Goal: Information Seeking & Learning: Learn about a topic

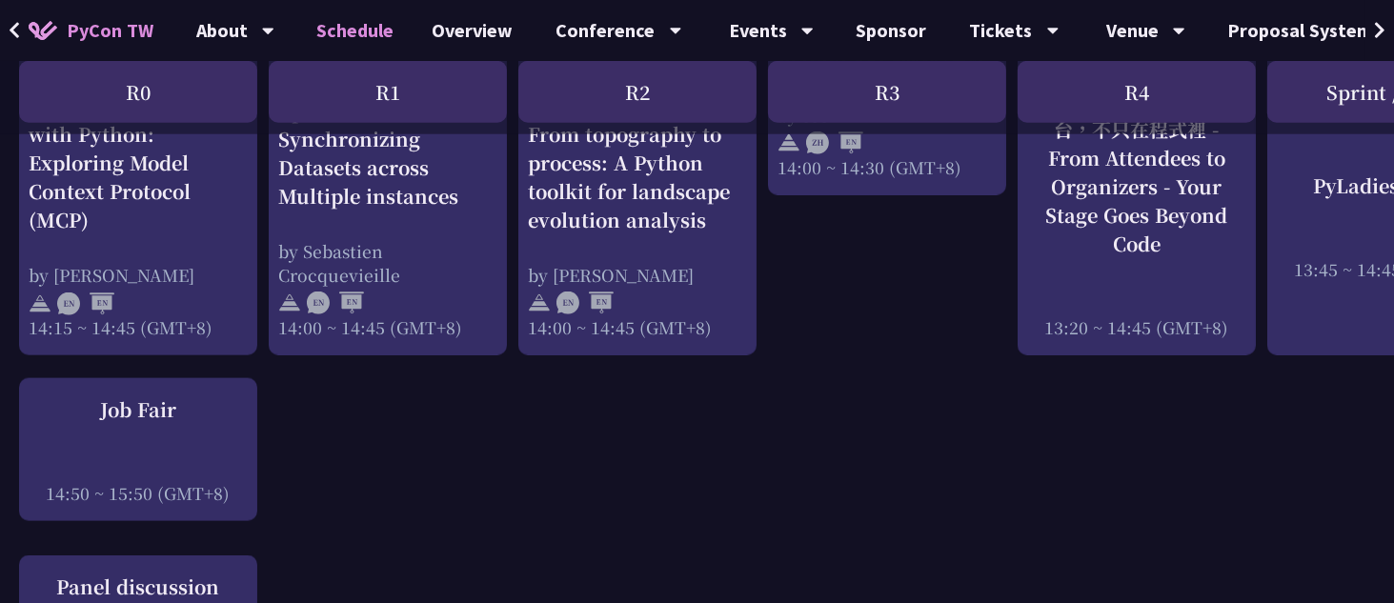
scroll to position [2286, 0]
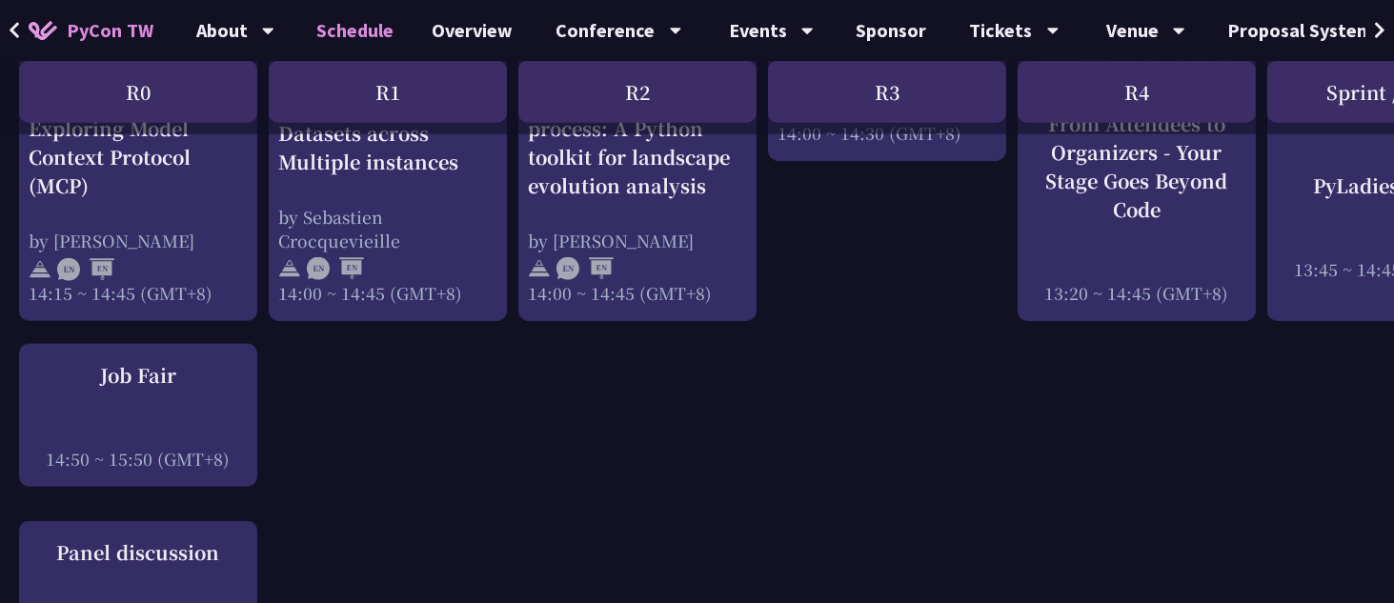
click at [396, 83] on div "R1" at bounding box center [388, 92] width 238 height 62
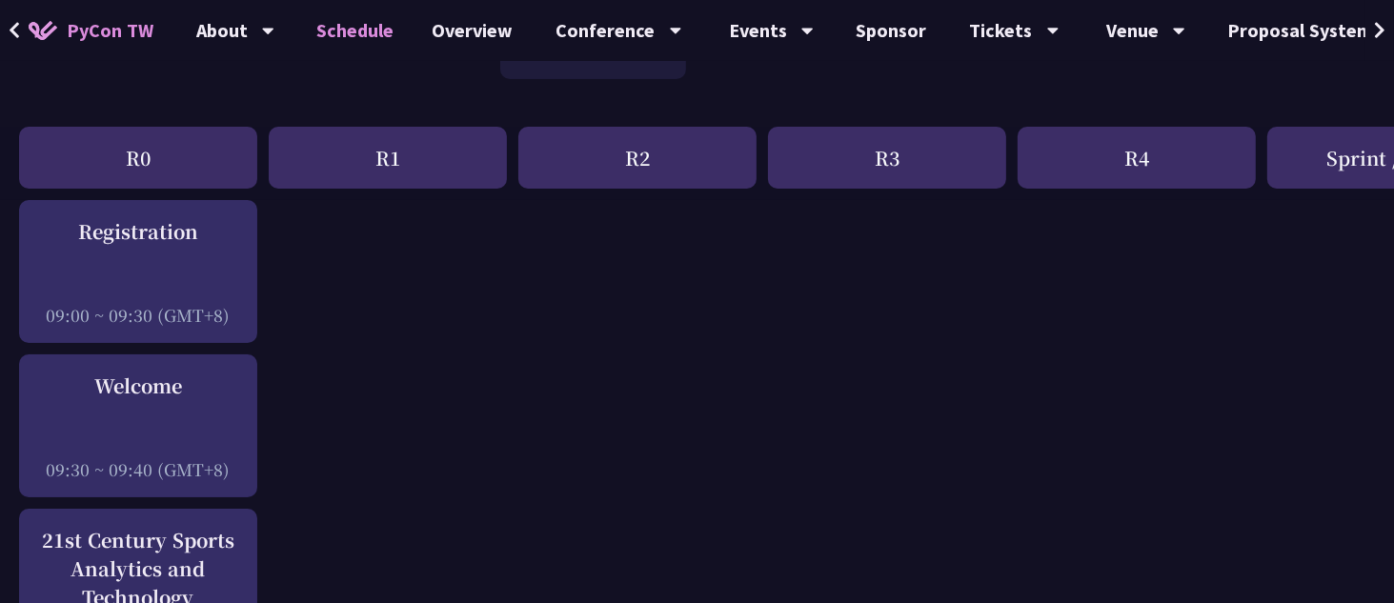
scroll to position [0, 0]
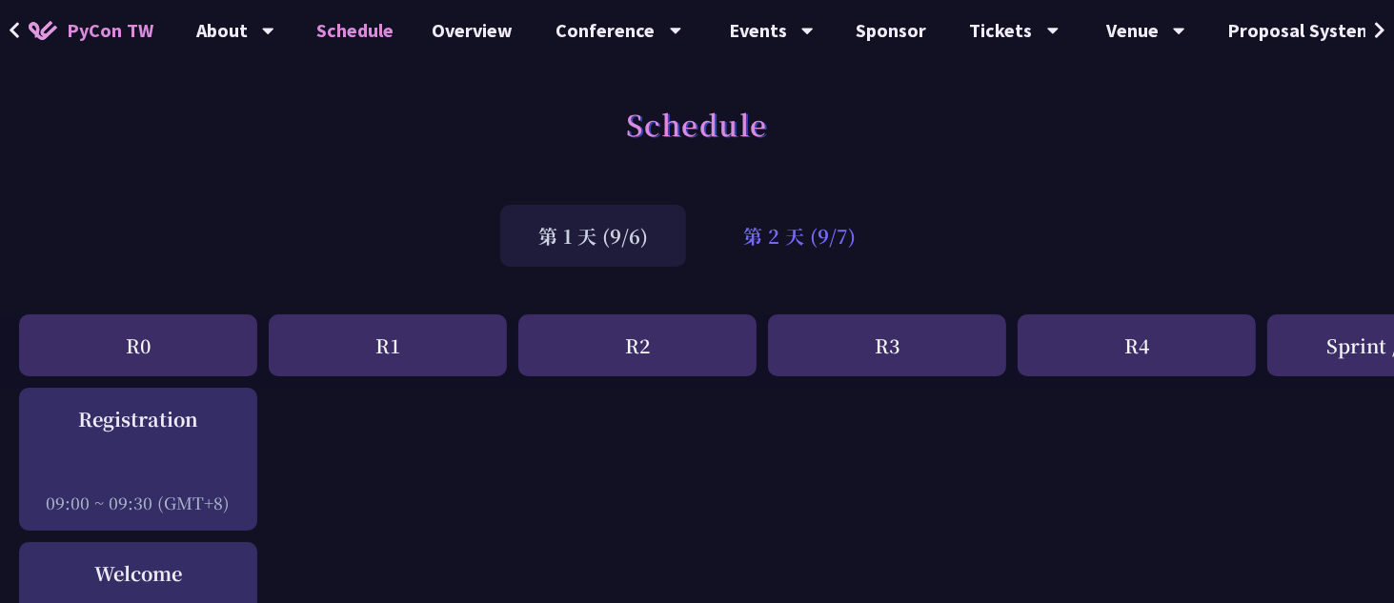
click at [784, 220] on div "第 2 天 (9/7)" at bounding box center [799, 236] width 189 height 62
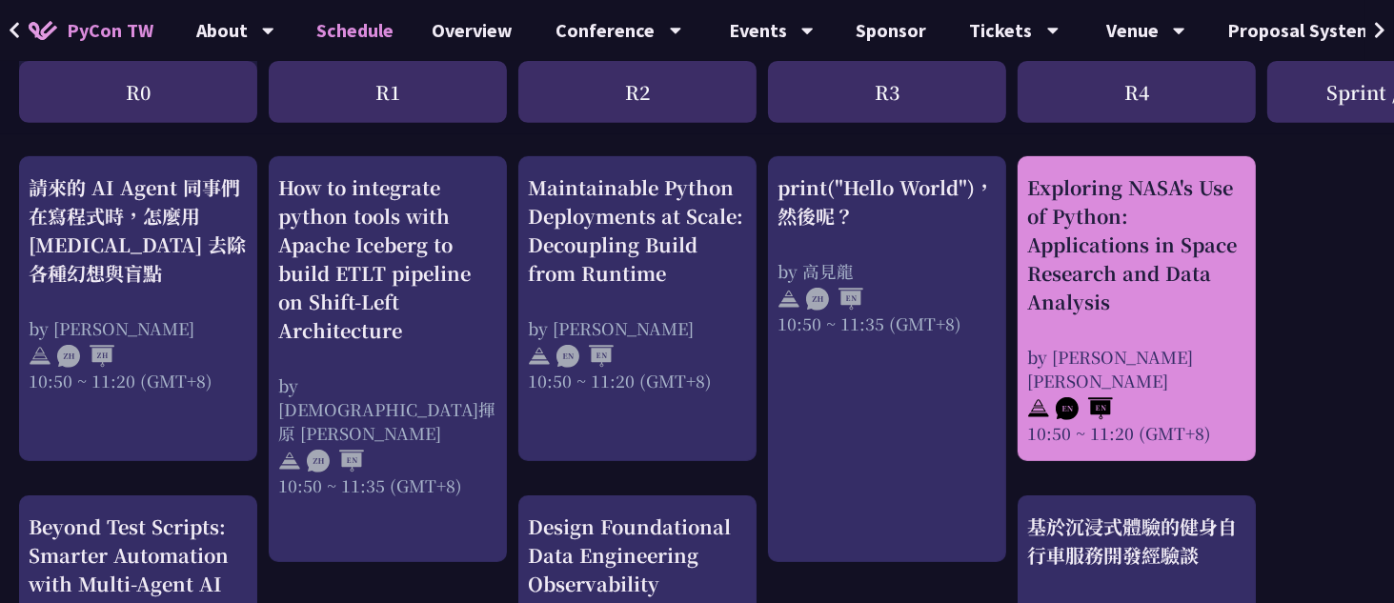
scroll to position [667, 0]
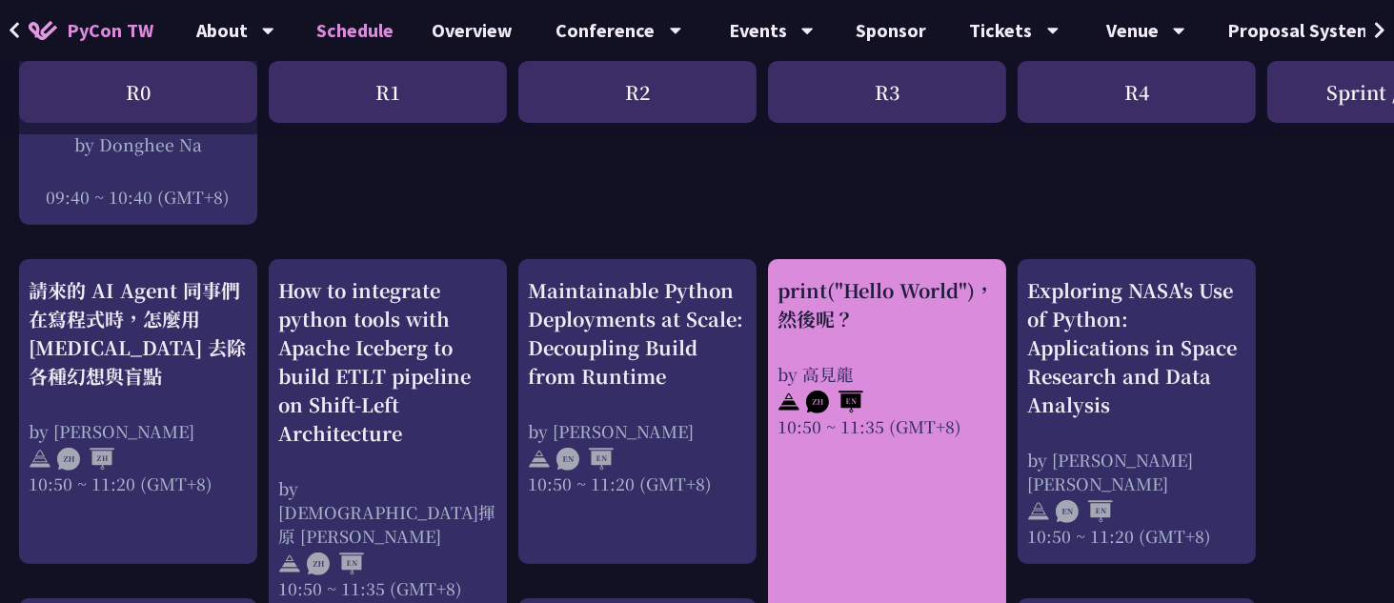
click at [870, 315] on div "print("Hello World")，然後呢？" at bounding box center [886, 304] width 219 height 57
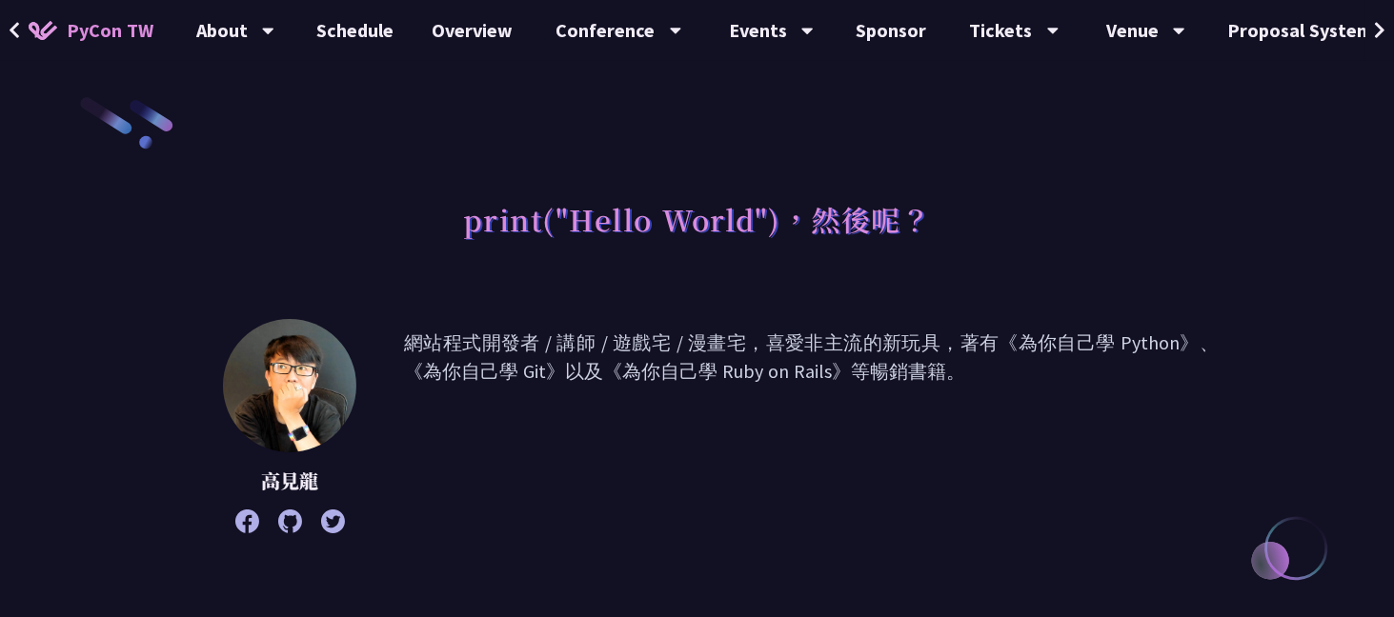
drag, startPoint x: 411, startPoint y: 341, endPoint x: 1029, endPoint y: 369, distance: 617.9
click at [1029, 369] on p "網站程式開發者 / 講師 / 遊戲宅 / 漫畫宅，喜愛非主流的新玩具，著有《為你自己學 Python》、《為你自己學 Git》以及《為你自己學 Ruby on…" at bounding box center [811, 426] width 814 height 195
click at [1008, 372] on p "網站程式開發者 / 講師 / 遊戲宅 / 漫畫宅，喜愛非主流的新玩具，著有《為你自己學 Python》、《為你自己學 Git》以及《為你自己學 Ruby on…" at bounding box center [811, 426] width 814 height 195
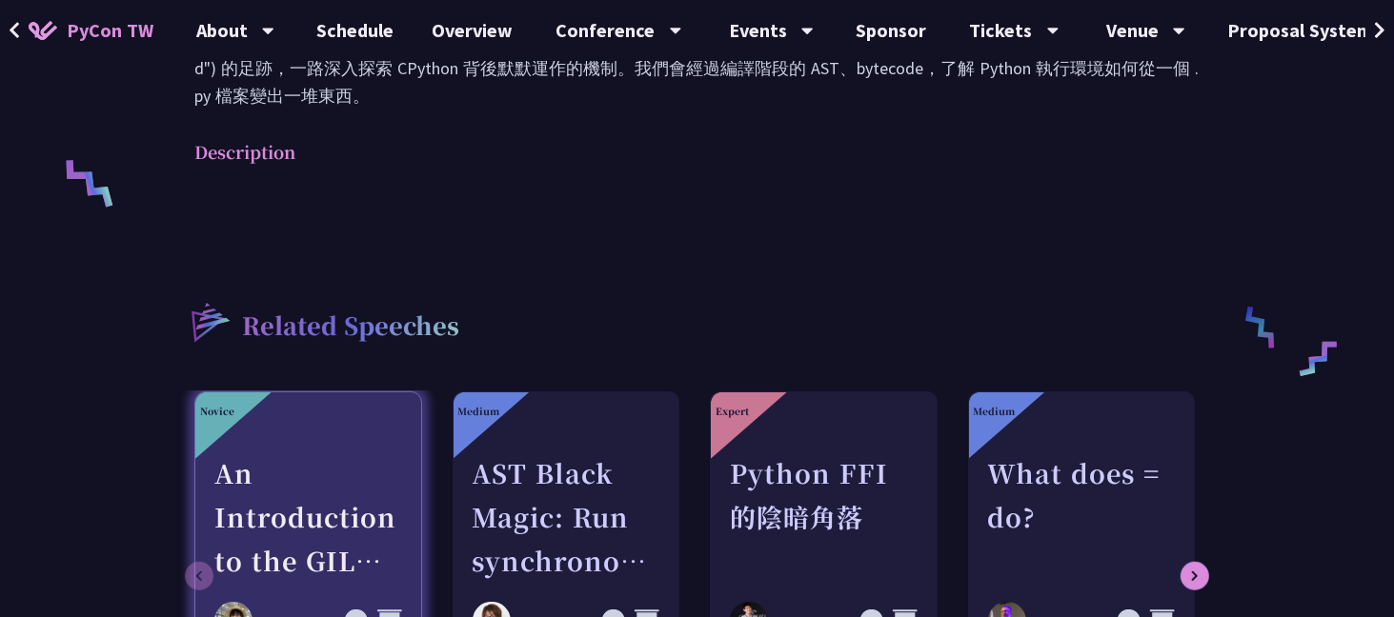
scroll to position [953, 0]
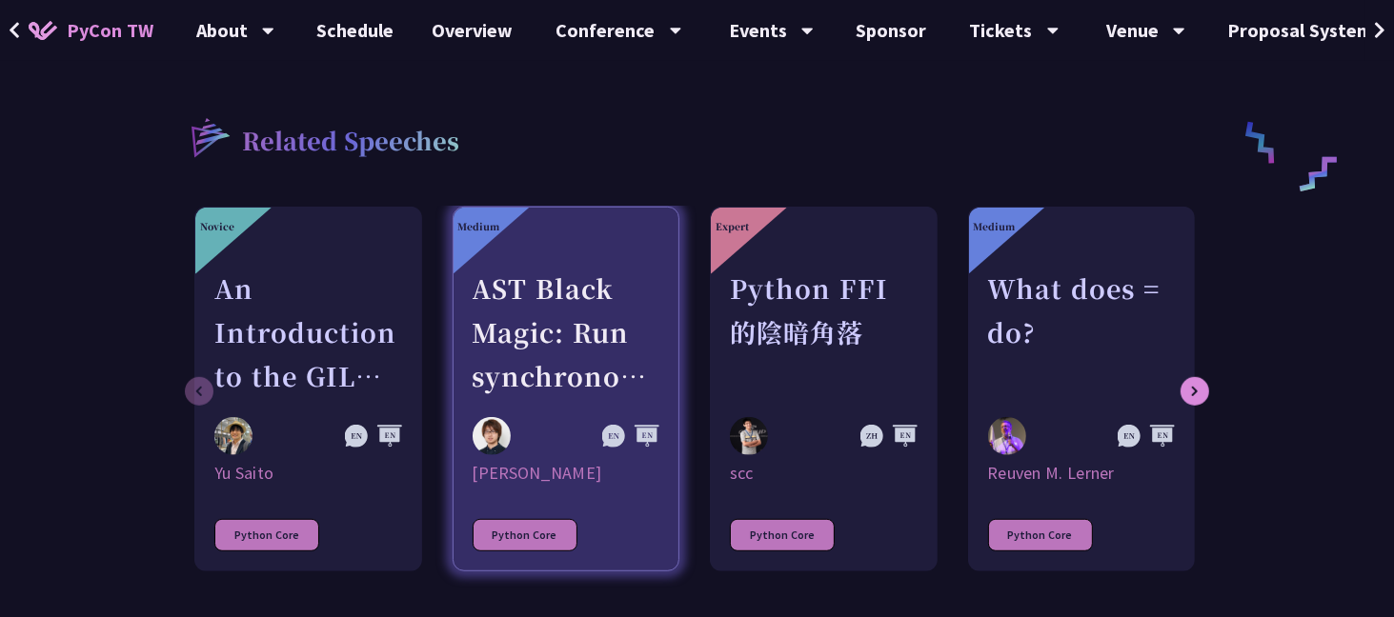
click at [482, 304] on div "AST Black Magic: Run synchronous Python code on asynchronous Pyodide" at bounding box center [566, 332] width 188 height 131
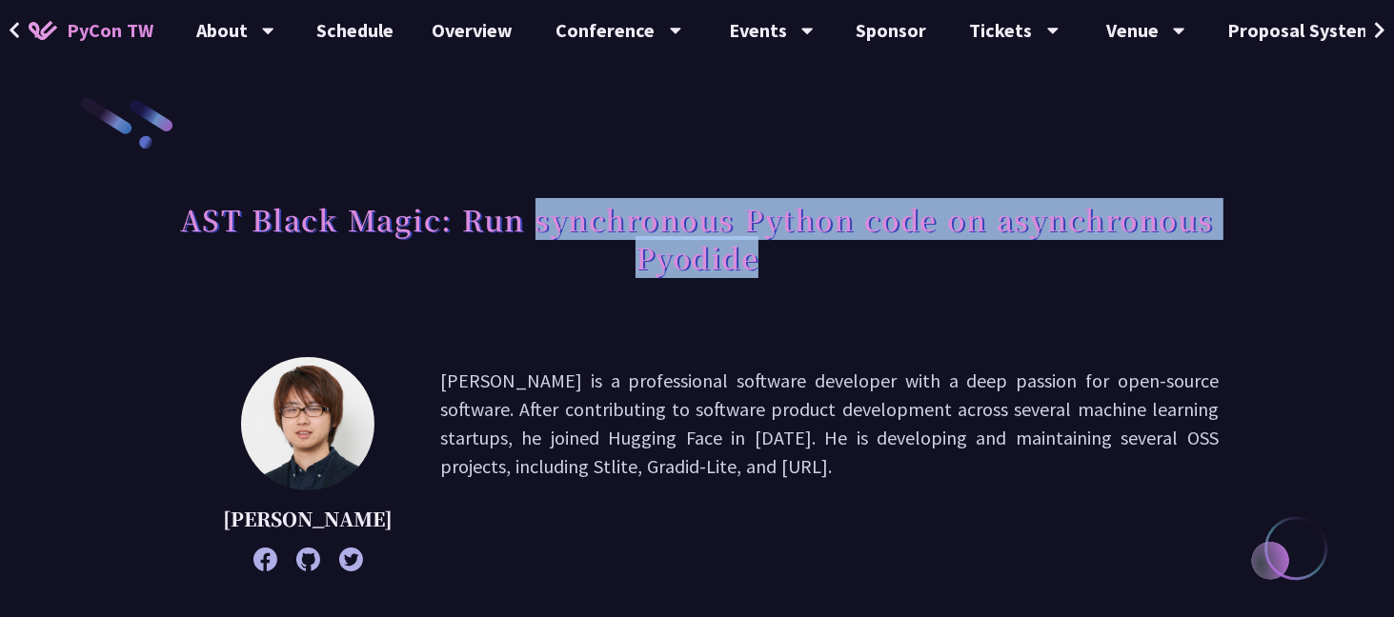
drag, startPoint x: 539, startPoint y: 226, endPoint x: 886, endPoint y: 277, distance: 350.5
click at [886, 277] on h1 "AST Black Magic: Run synchronous Python code on asynchronous Pyodide" at bounding box center [696, 238] width 1043 height 95
click at [890, 276] on h1 "AST Black Magic: Run synchronous Python code on asynchronous Pyodide" at bounding box center [696, 238] width 1043 height 95
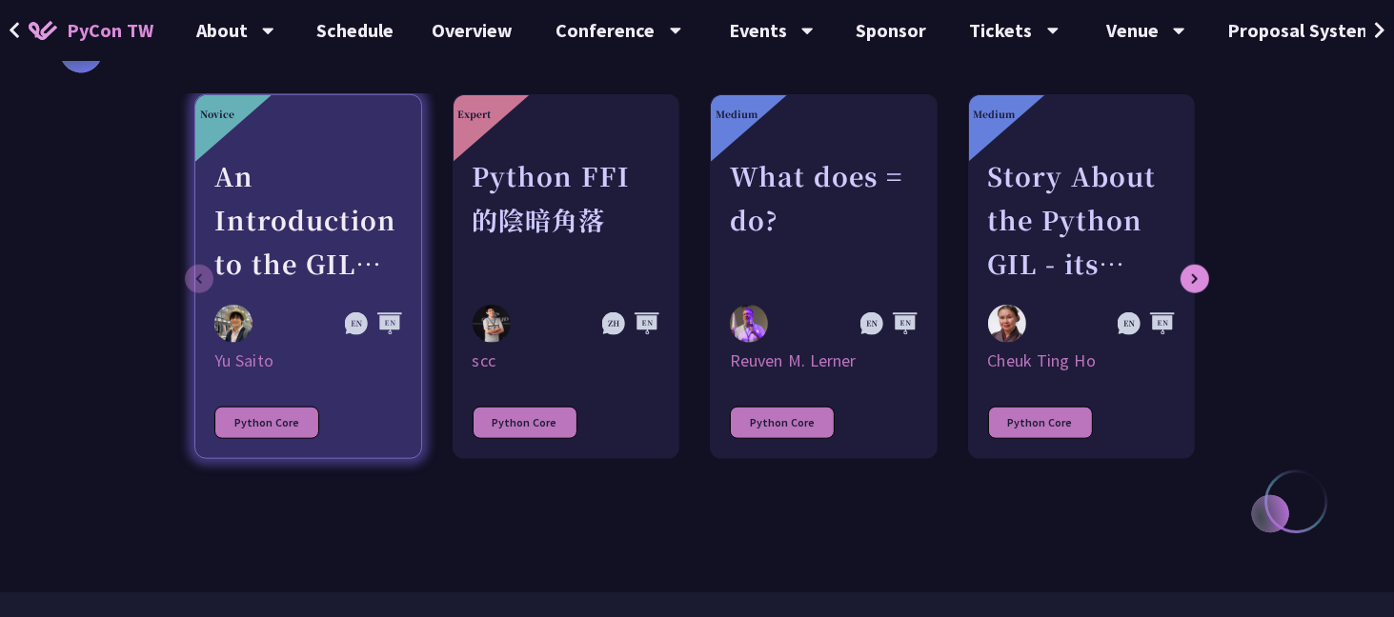
scroll to position [1810, 0]
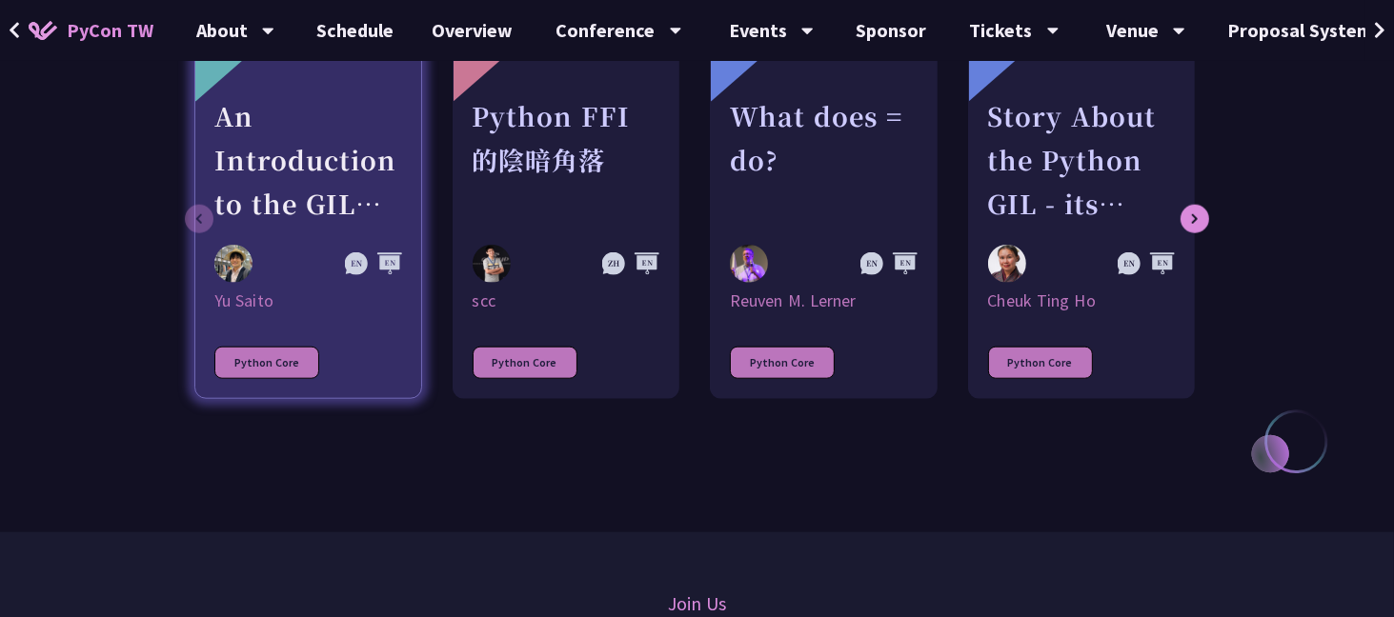
click at [243, 188] on div "An Introduction to the GIL for Python Beginners: Disabling It in Python 3.13 an…" at bounding box center [308, 159] width 188 height 131
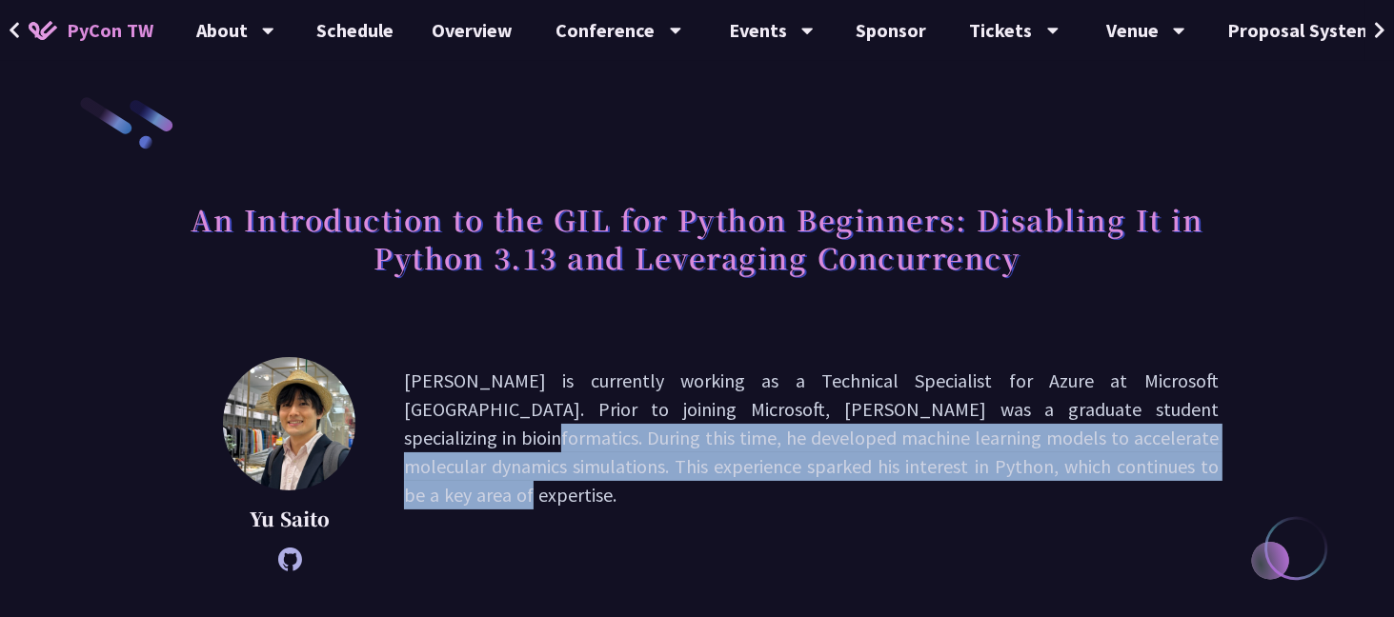
drag, startPoint x: 964, startPoint y: 410, endPoint x: 1090, endPoint y: 469, distance: 138.9
click at [1090, 469] on p "[PERSON_NAME] is currently working as a Technical Specialist for Azure at Micro…" at bounding box center [811, 464] width 814 height 195
click at [1005, 468] on p "[PERSON_NAME] is currently working as a Technical Specialist for Azure at Micro…" at bounding box center [811, 464] width 814 height 195
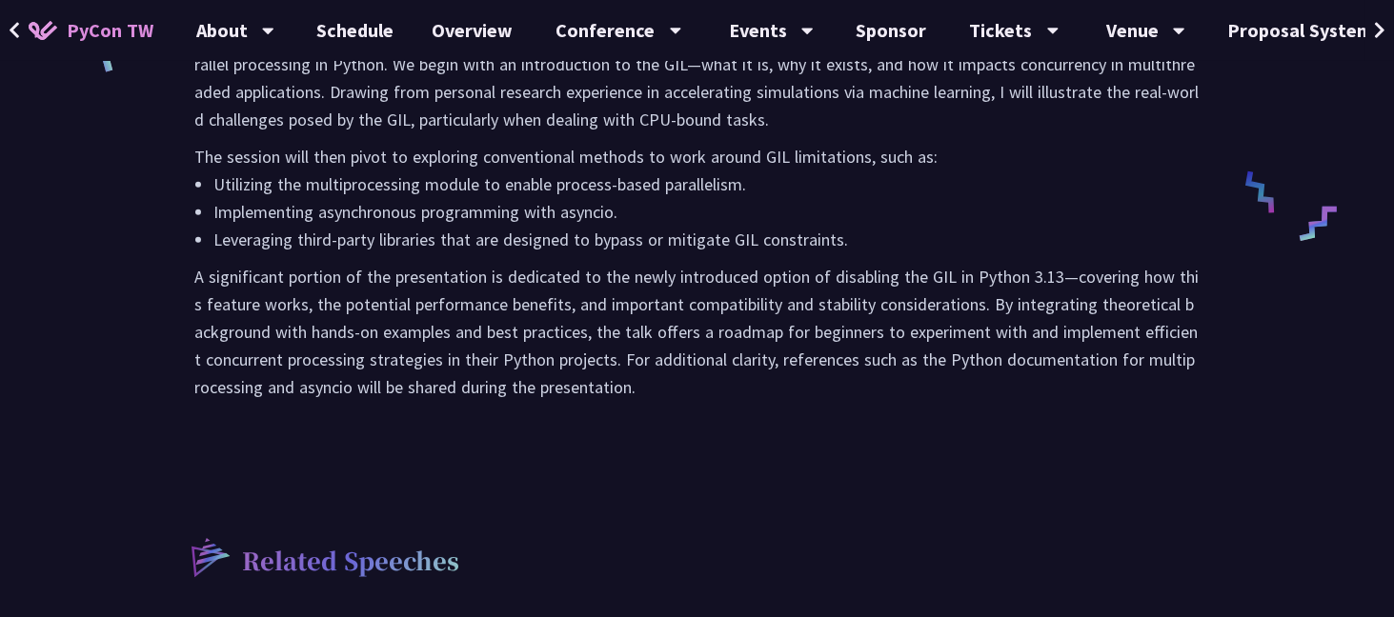
scroll to position [1334, 0]
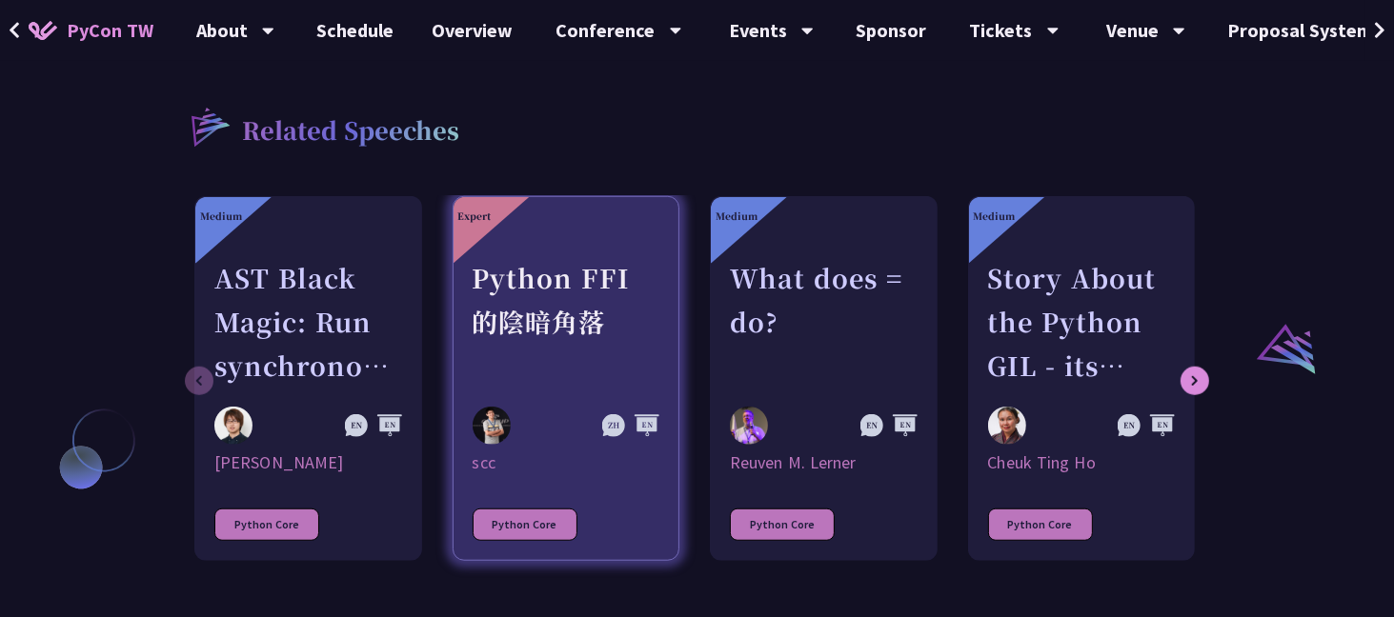
click at [595, 296] on div "Python FFI 的陰暗角落" at bounding box center [566, 321] width 188 height 131
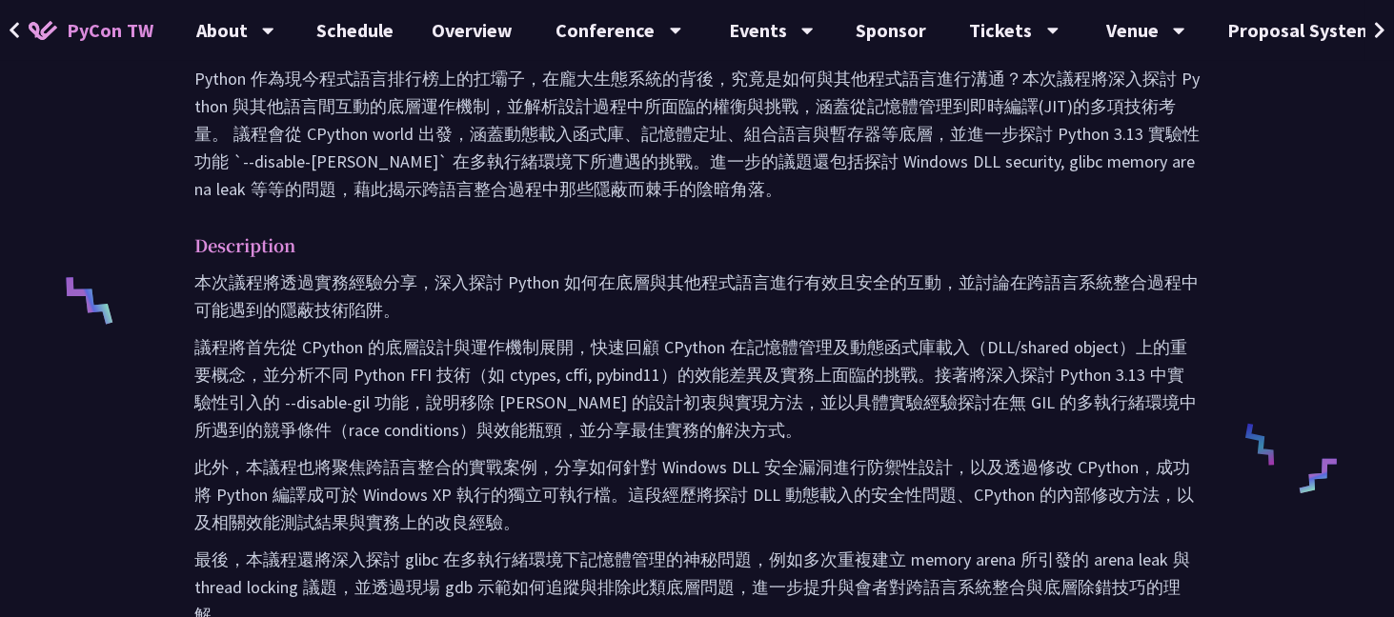
scroll to position [762, 0]
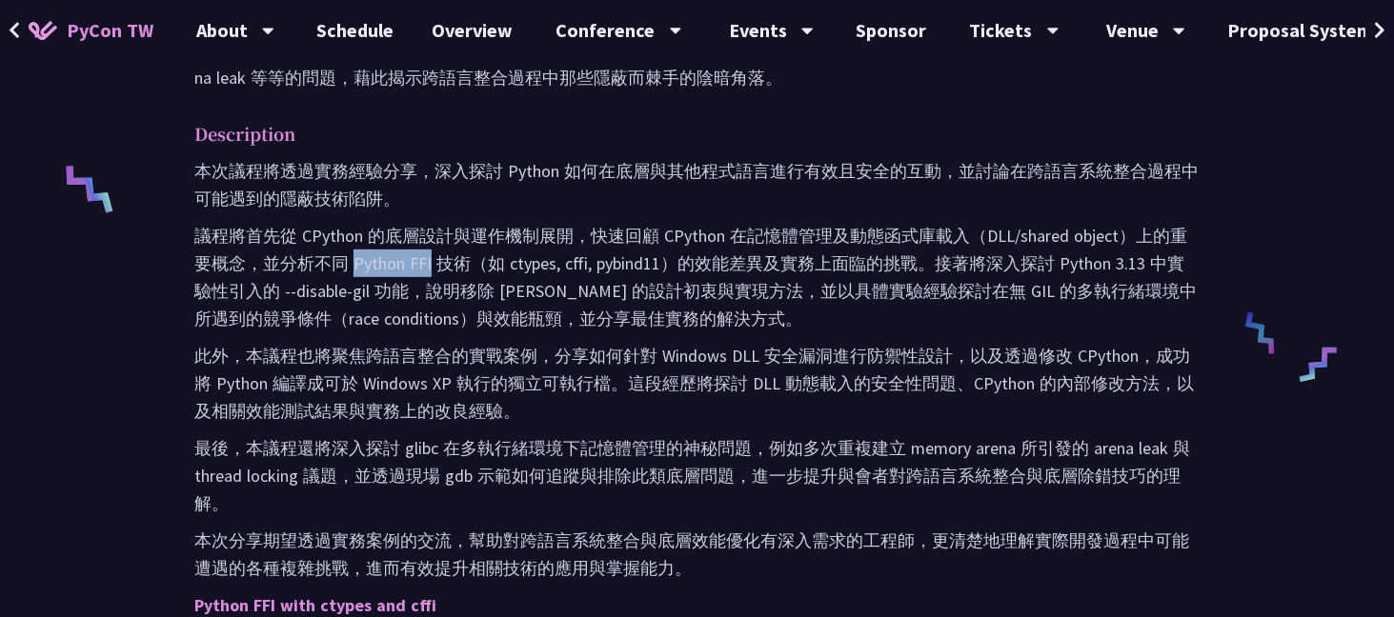
drag, startPoint x: 352, startPoint y: 264, endPoint x: 431, endPoint y: 267, distance: 79.1
click at [431, 267] on p "議程將首先從 CPython 的底層設計與運作機制展開，快速回顧 CPython 在記憶體管理及動態函式庫載入（DLL/shared object）上的重要概…" at bounding box center [696, 277] width 1005 height 110
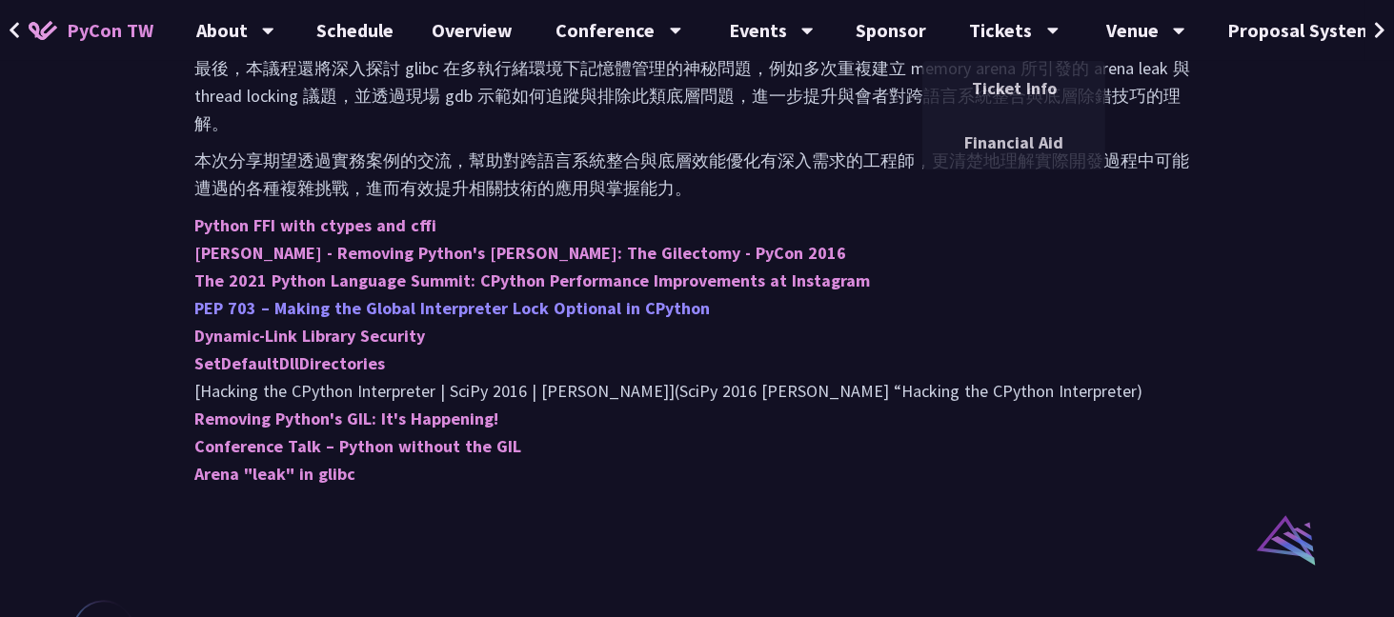
scroll to position [1143, 0]
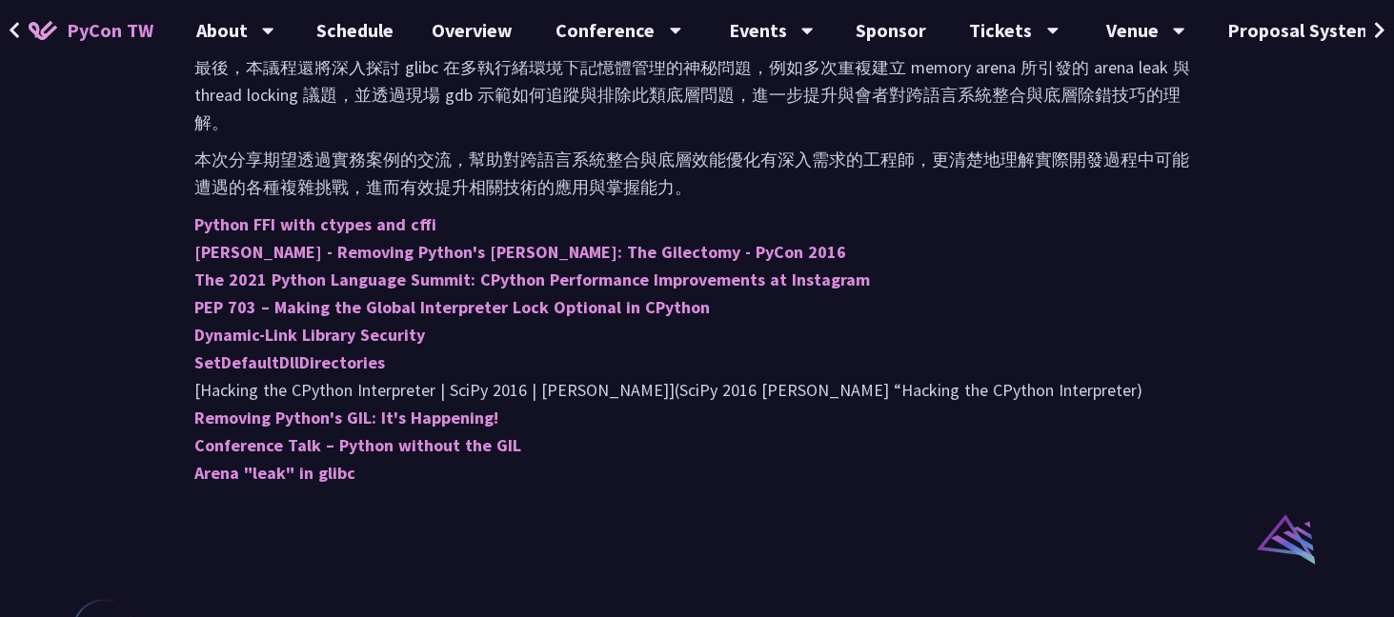
click at [665, 161] on p "本次分享期望透過實務案例的交流，幫助對跨語言系統整合與底層效能優化有深入需求的工程師，更清楚地理解實際開發過程中可能遭遇的各種複雜挑戰，進而有效提升相關技術的…" at bounding box center [696, 173] width 1005 height 55
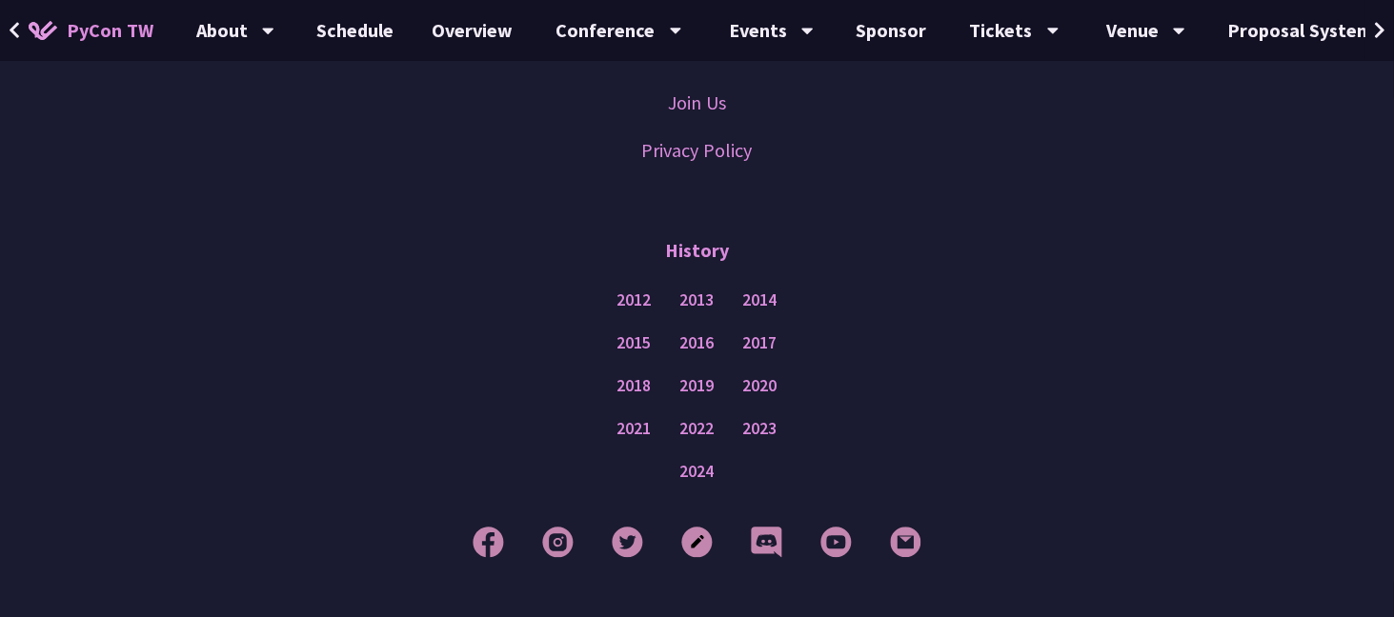
scroll to position [2395, 0]
